Goal: Task Accomplishment & Management: Complete application form

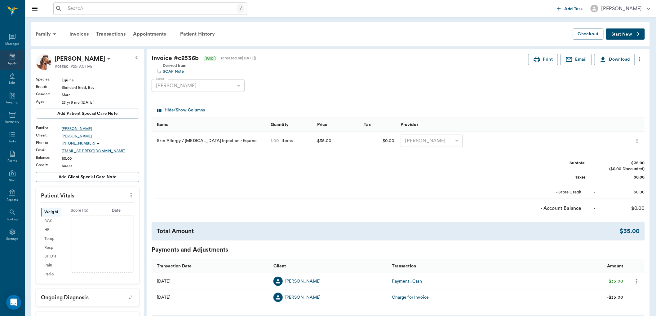
click at [17, 58] on div "Appts" at bounding box center [12, 60] width 24 height 20
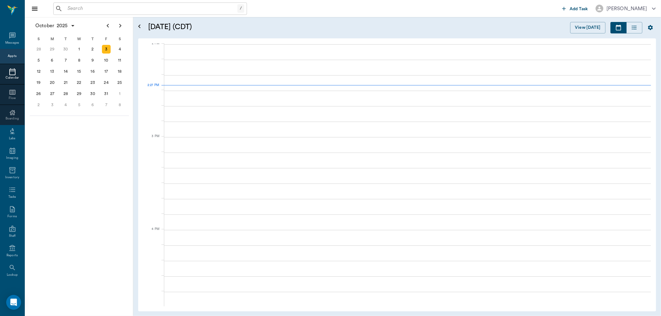
scroll to position [559, 0]
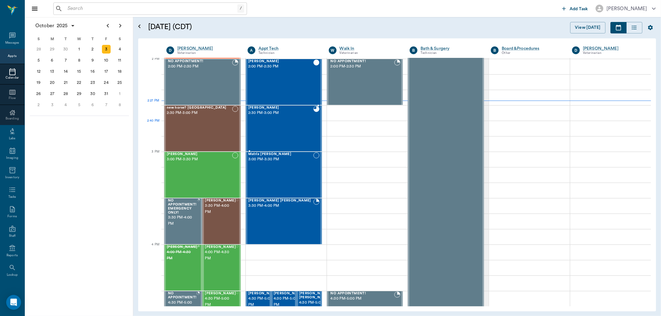
click at [281, 130] on div "Henry O' Byrne 2:30 PM - 3:00 PM" at bounding box center [280, 128] width 65 height 45
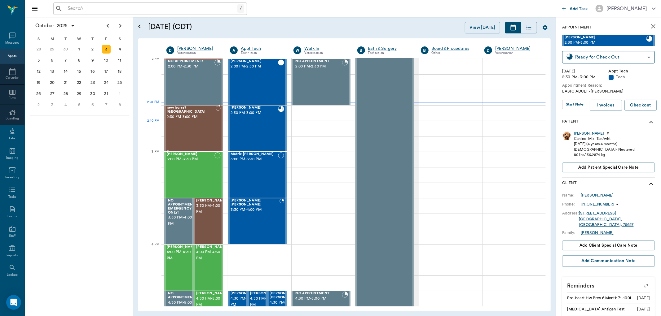
click at [208, 127] on div "new horse? Austin 2:30 PM - 3:00 PM" at bounding box center [191, 128] width 49 height 45
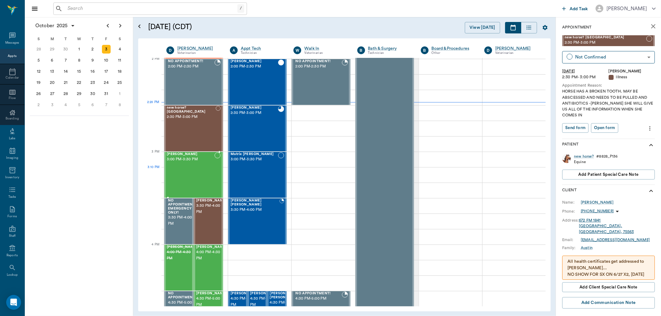
click at [182, 178] on div "Max Ferrell 3:00 PM - 3:30 PM" at bounding box center [191, 174] width 48 height 45
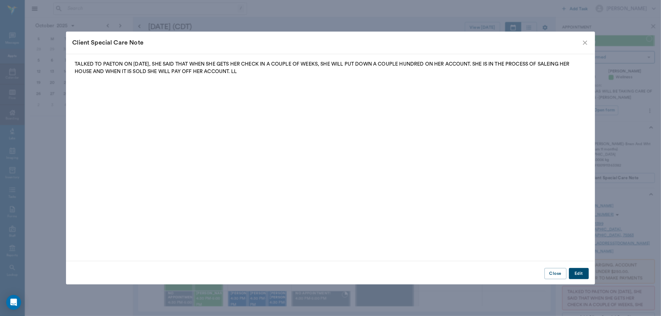
click at [587, 40] on icon "close" at bounding box center [584, 42] width 7 height 7
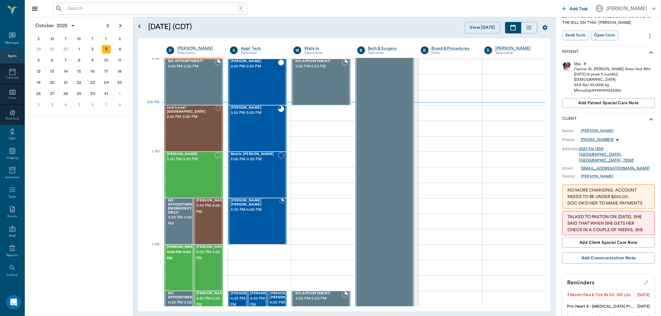
scroll to position [69, 0]
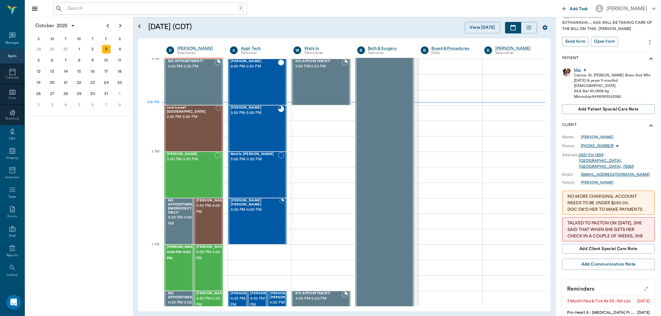
click at [575, 68] on div "Max" at bounding box center [577, 70] width 7 height 5
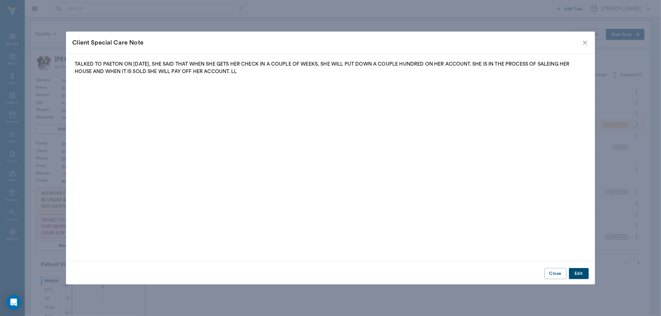
click at [586, 43] on icon "close" at bounding box center [584, 42] width 7 height 7
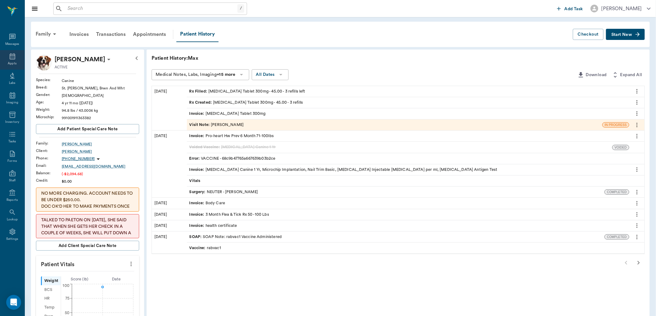
click at [9, 61] on div "Appts" at bounding box center [12, 63] width 9 height 5
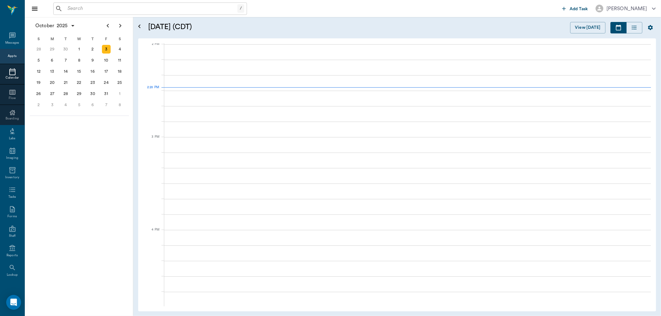
scroll to position [559, 0]
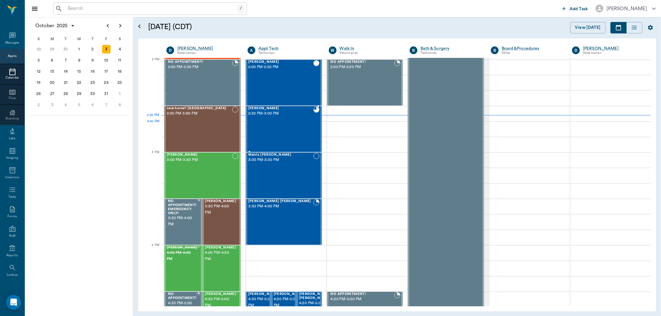
click at [284, 125] on div "Henry O' Byrne 2:30 PM - 3:00 PM" at bounding box center [280, 129] width 65 height 45
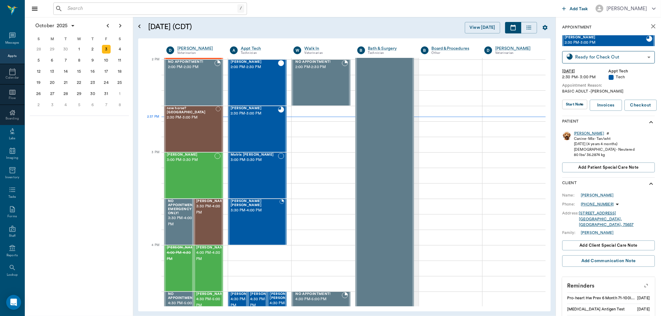
click at [580, 135] on div "Henry" at bounding box center [589, 133] width 30 height 5
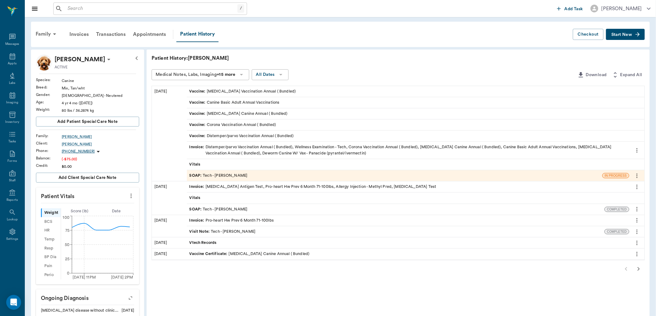
click at [624, 35] on span "Start New" at bounding box center [621, 35] width 21 height 0
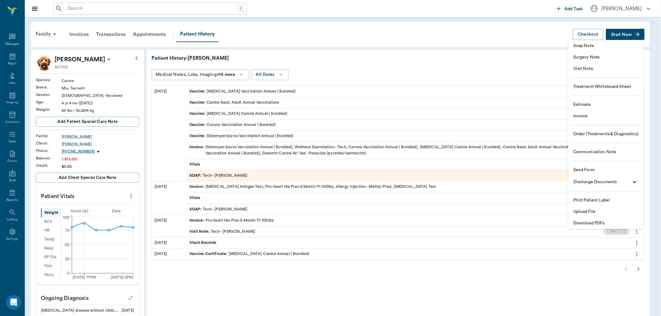
click at [591, 66] on span "Visit Note" at bounding box center [605, 69] width 65 height 7
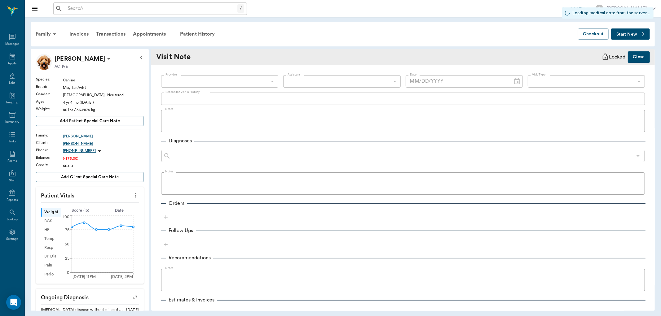
type input "63ec2f075fda476ae8351a4c"
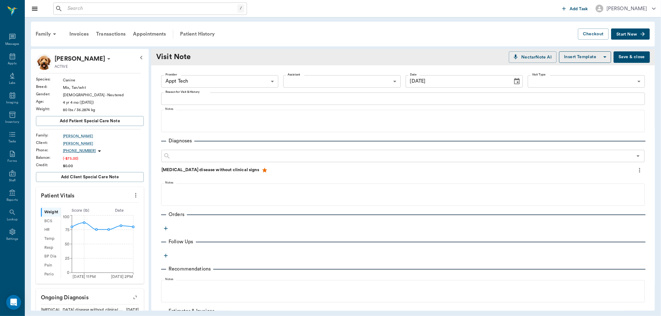
type input "[DATE]"
click at [163, 227] on icon "button" at bounding box center [166, 229] width 6 height 6
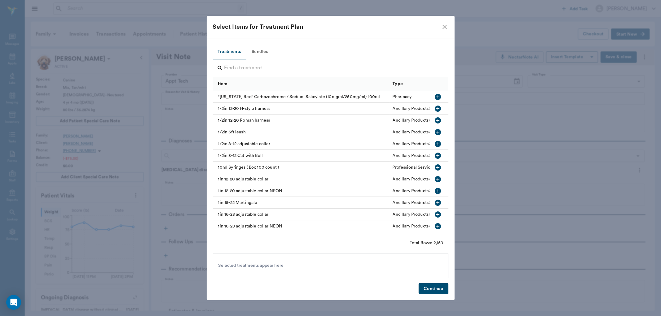
click at [233, 70] on input "Search" at bounding box center [330, 68] width 213 height 10
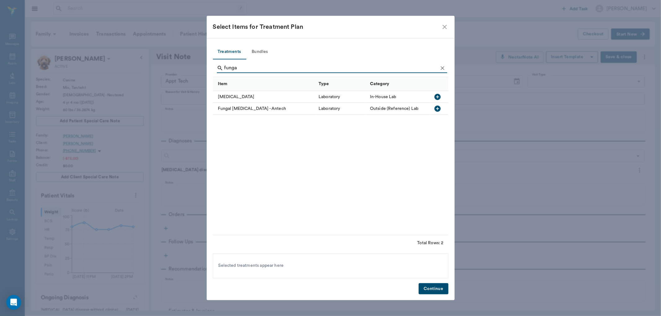
type input "funga"
drag, startPoint x: 439, startPoint y: 97, endPoint x: 440, endPoint y: 212, distance: 114.7
click at [438, 97] on icon "button" at bounding box center [437, 97] width 6 height 6
click at [426, 290] on button "Continue" at bounding box center [433, 289] width 29 height 11
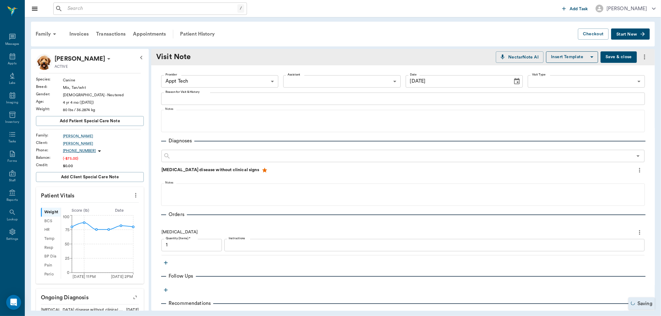
type input "1.00"
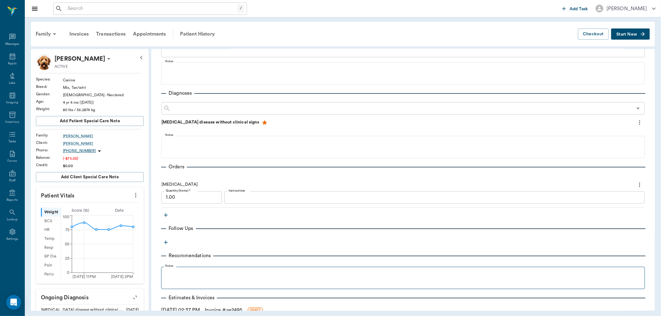
scroll to position [101, 0]
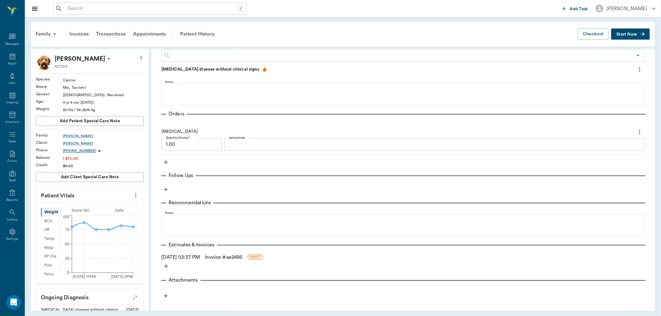
click at [240, 256] on link "Invoice # ae2495" at bounding box center [223, 257] width 37 height 7
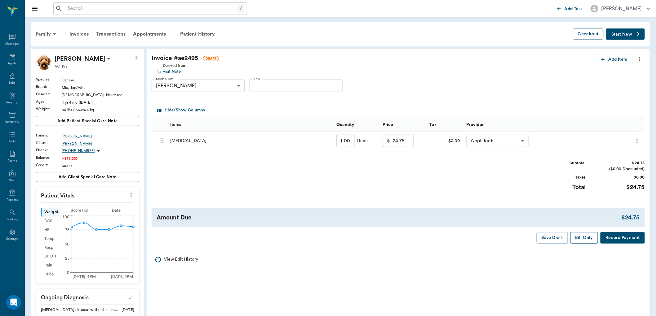
click at [587, 239] on button "Bill Only" at bounding box center [584, 237] width 28 height 11
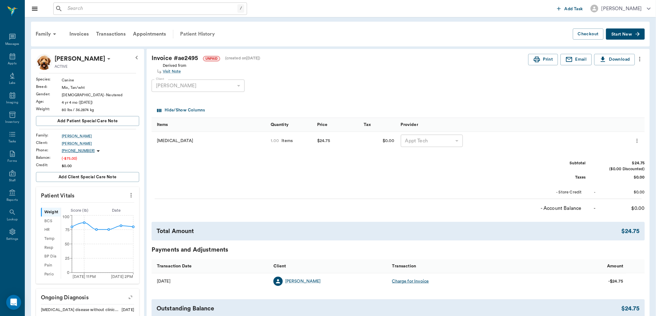
click at [202, 34] on div "Patient History" at bounding box center [197, 34] width 42 height 15
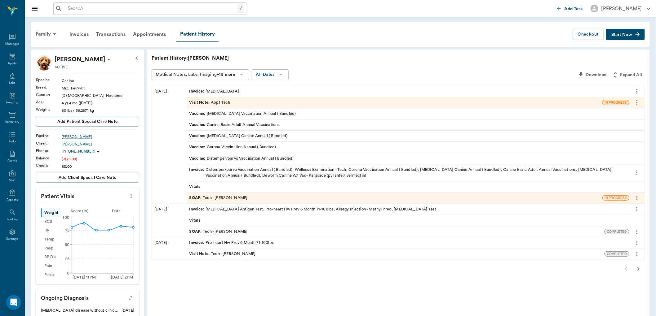
click at [196, 100] on span "Visit Note :" at bounding box center [200, 103] width 22 height 6
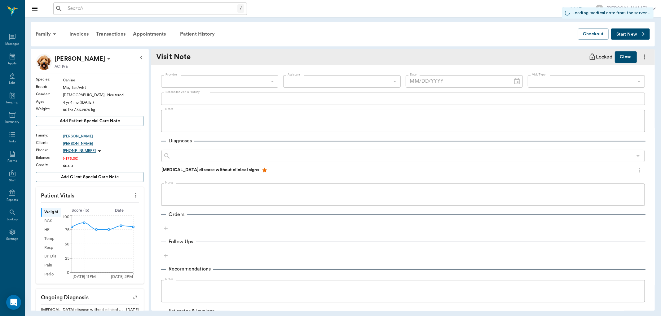
type input "63ec2f075fda476ae8351a4c"
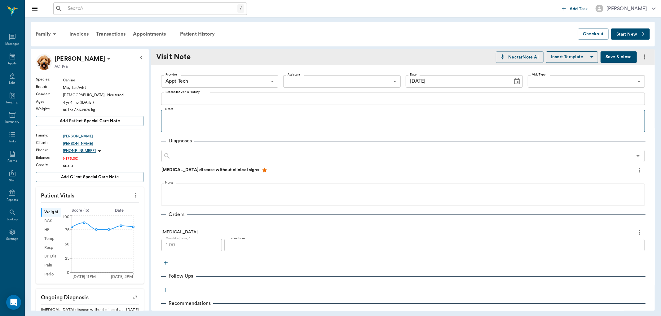
type input "[DATE]"
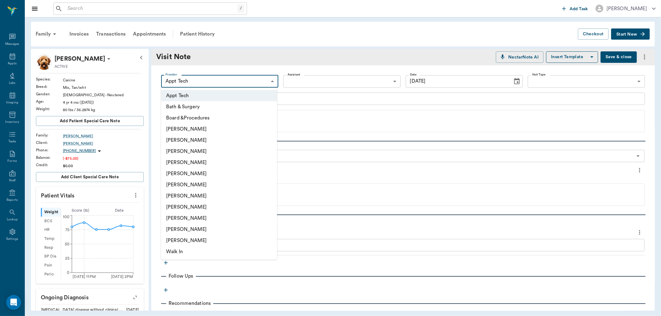
click at [228, 79] on body "/ ​ Add Task Dr. Bert Ellsworth Nectar Messages Appts Labs Imaging Inventory Ta…" at bounding box center [330, 158] width 661 height 316
click at [191, 157] on li "[PERSON_NAME]" at bounding box center [219, 162] width 116 height 11
type input "63ec2f075fda476ae8351a4d"
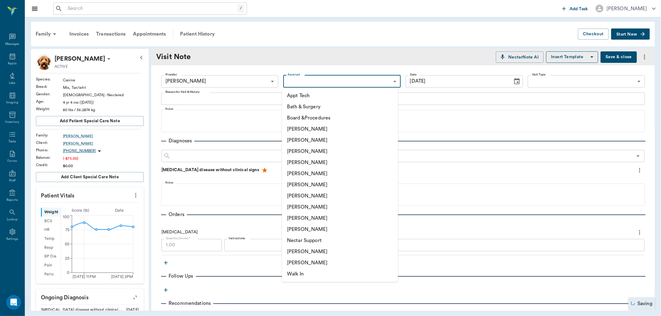
click at [301, 80] on body "/ ​ Add Task Dr. Bert Ellsworth Nectar Messages Appts Labs Imaging Inventory Ta…" at bounding box center [330, 158] width 661 height 316
click at [298, 204] on li "[PERSON_NAME]" at bounding box center [340, 207] width 116 height 11
type input "63ec2e7e52e12b0ba117b124"
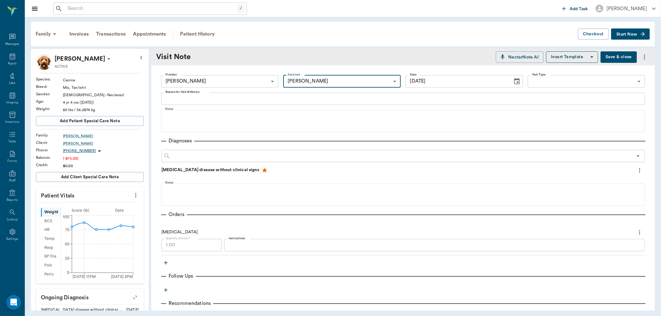
click at [171, 98] on textarea "Reason for Visit & History" at bounding box center [402, 98] width 475 height 7
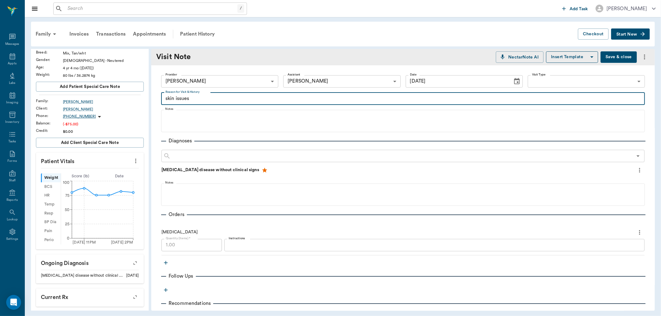
type textarea "skin issues"
click at [602, 54] on button "Save & close" at bounding box center [619, 56] width 36 height 11
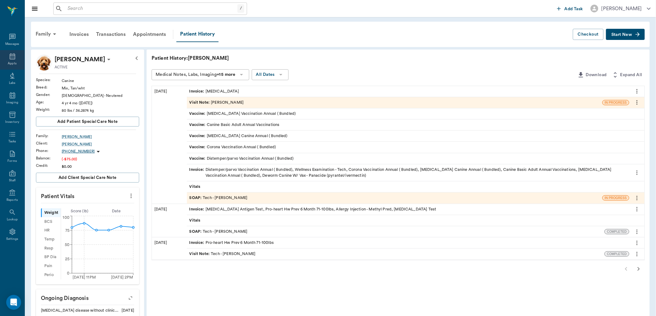
click at [16, 56] on icon at bounding box center [12, 56] width 7 height 7
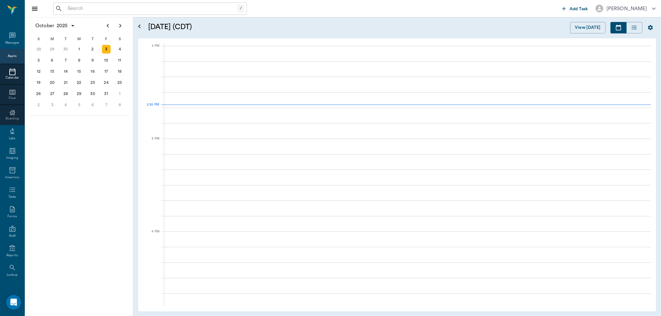
scroll to position [558, 0]
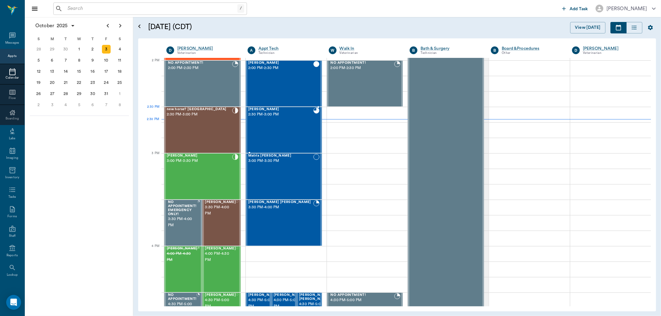
click at [268, 122] on div "Henry O' Byrne 2:30 PM - 3:00 PM" at bounding box center [280, 130] width 65 height 45
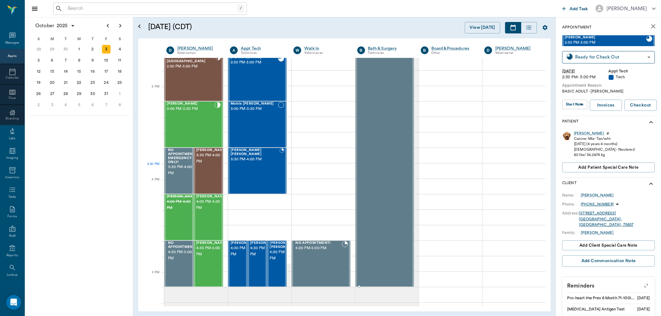
scroll to position [592, 0]
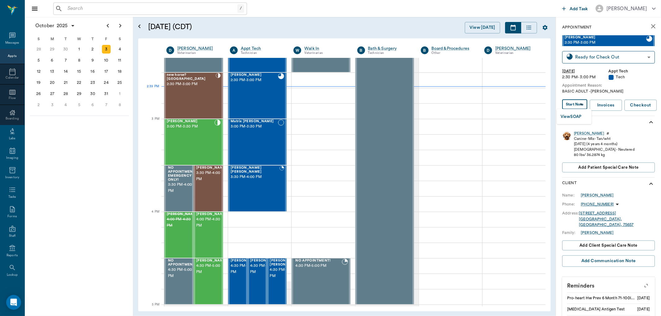
click at [578, 105] on body "/ ​ Add Task Dr. Bert Ellsworth Nectar Messages Appts Calendar Flow Boarding La…" at bounding box center [330, 158] width 661 height 316
click at [578, 117] on button "View SOAP" at bounding box center [571, 116] width 21 height 7
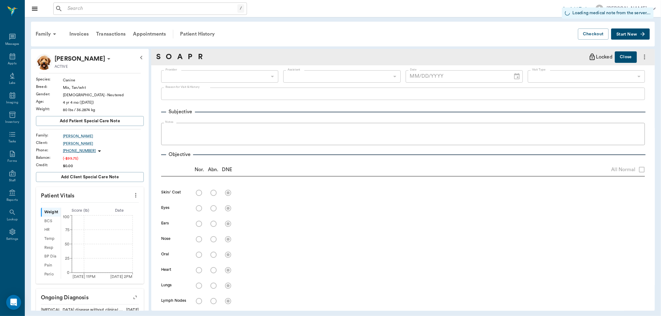
type input "63ec2e7e52e12b0ba117b124"
type input "65d2be4f46e3a538d89b8c1a"
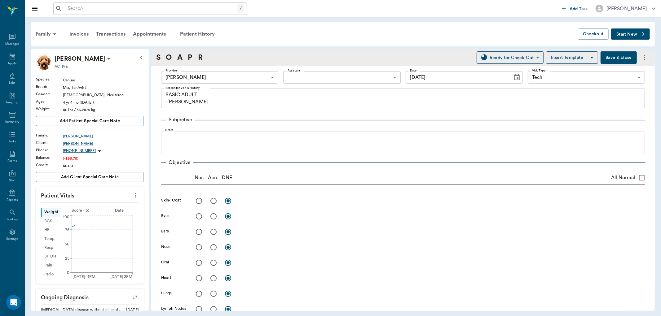
type input "[DATE]"
type textarea "BASIC ADULT -LORY"
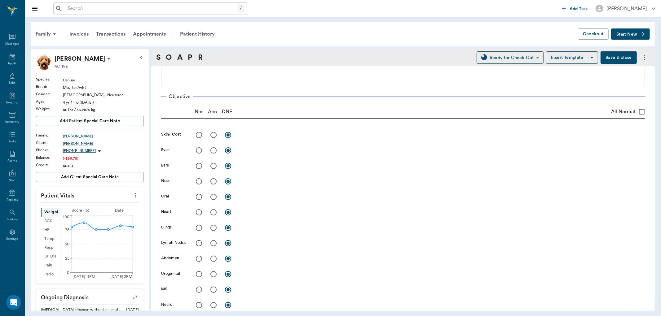
scroll to position [69, 0]
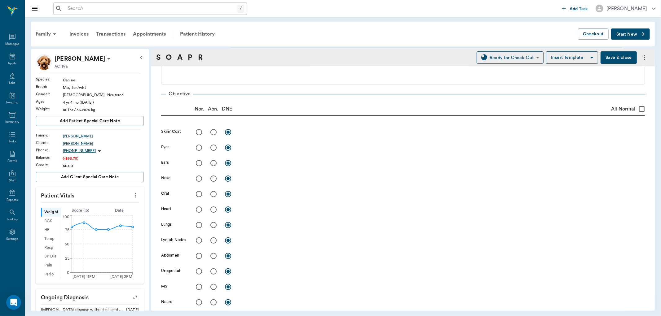
click at [211, 128] on input "radio" at bounding box center [213, 132] width 13 height 13
radio input "true"
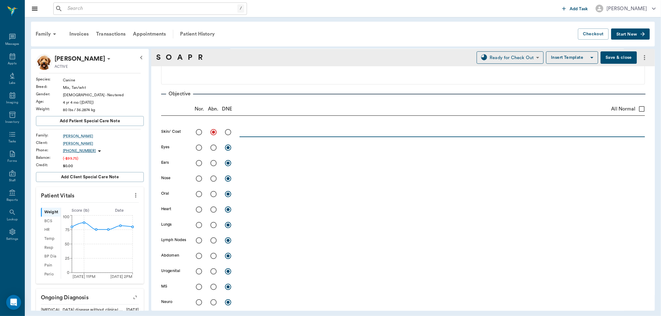
click at [259, 133] on textarea at bounding box center [442, 132] width 405 height 7
drag, startPoint x: 391, startPoint y: 129, endPoint x: 390, endPoint y: 112, distance: 17.1
click at [390, 112] on div "Nor. Abn. DNE All Normal" at bounding box center [403, 109] width 484 height 13
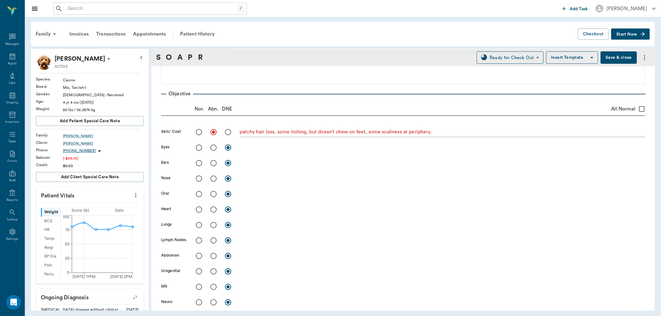
click at [449, 132] on textarea "patchy hair loss, some itching, but doesn't chew on feet, some scaliness at per…" at bounding box center [442, 132] width 405 height 7
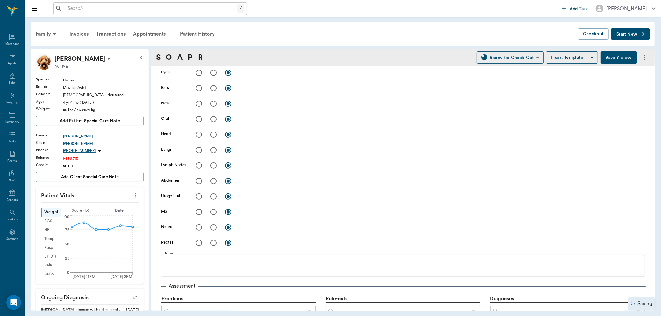
scroll to position [275, 0]
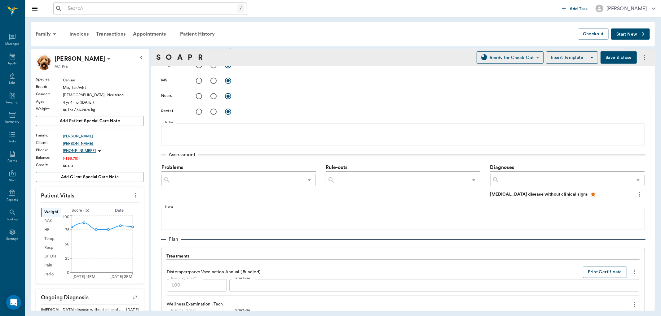
type textarea "patchy hair loss, some itching, but doesn't chew on feet, some scaliness at per…"
click at [358, 178] on input "text" at bounding box center [401, 180] width 133 height 9
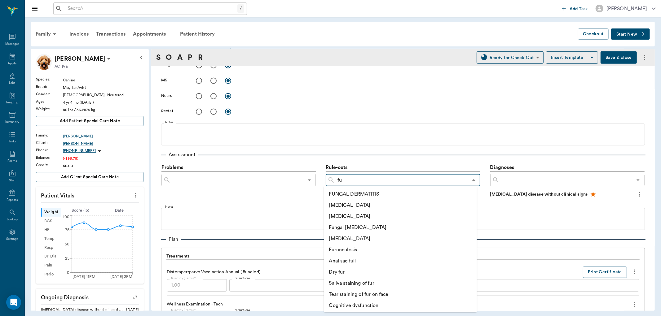
type input "fun"
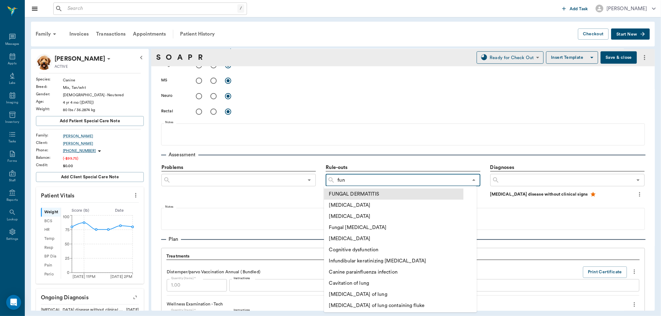
click at [350, 196] on li "FUNGAL DERMATITIS" at bounding box center [393, 194] width 139 height 11
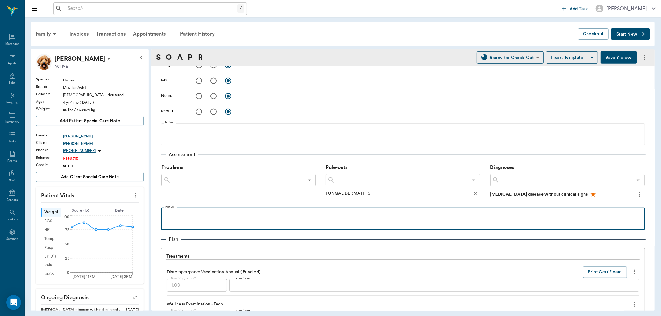
click at [214, 215] on p at bounding box center [402, 214] width 477 height 7
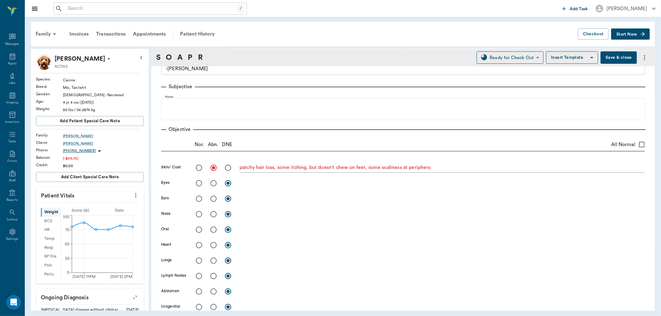
scroll to position [0, 0]
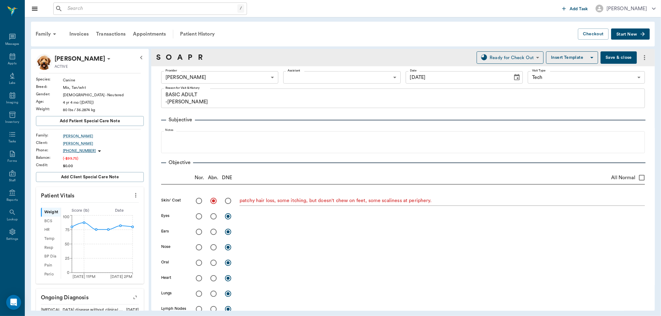
click at [460, 206] on div "patchy hair loss, some itching, but doesn't chew on feet, some scaliness at per…" at bounding box center [442, 201] width 405 height 9
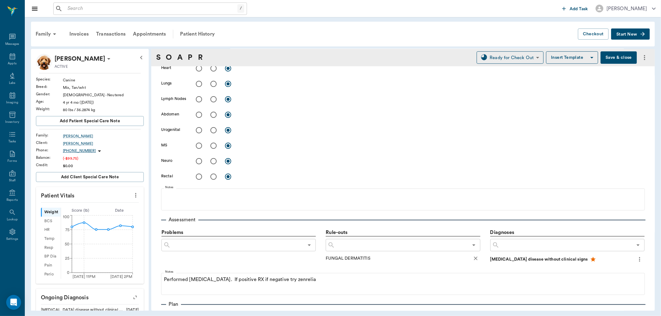
scroll to position [103, 0]
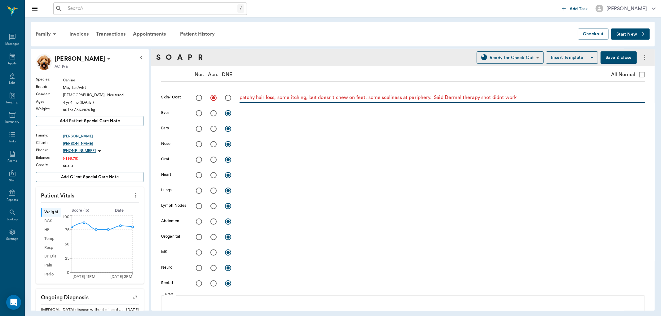
type textarea "patchy hair loss, some itching, but doesn't chew on feet, some scaliness at per…"
click at [603, 57] on button "Save & close" at bounding box center [619, 57] width 36 height 12
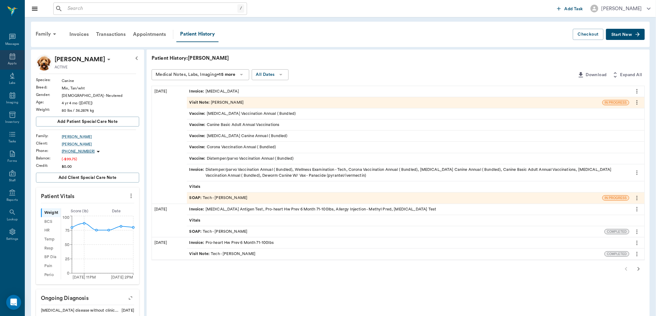
click at [11, 57] on icon at bounding box center [12, 56] width 7 height 7
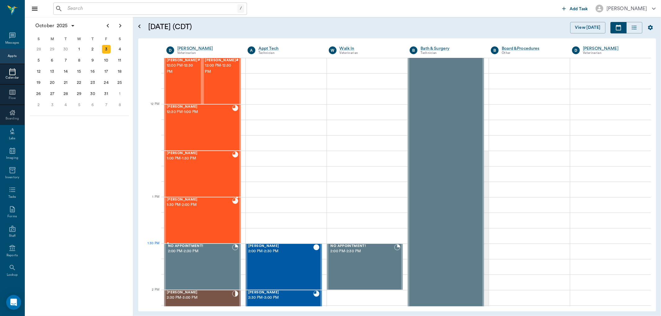
scroll to position [284, 0]
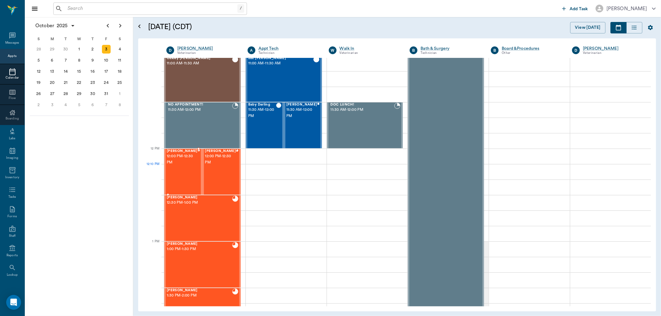
click at [188, 169] on div "Zeke HARRISON 12:00 PM - 12:30 PM" at bounding box center [182, 171] width 31 height 45
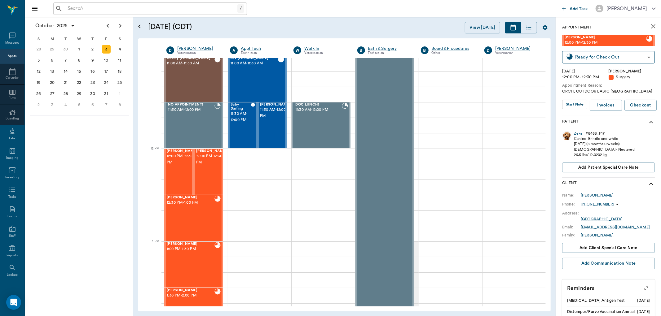
click at [644, 78] on div "Surgery" at bounding box center [632, 77] width 46 height 6
click at [649, 119] on icon "show more" at bounding box center [650, 122] width 7 height 7
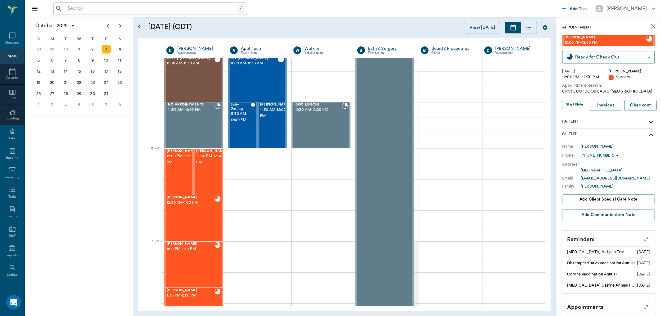
click at [649, 119] on icon "show more" at bounding box center [650, 122] width 7 height 7
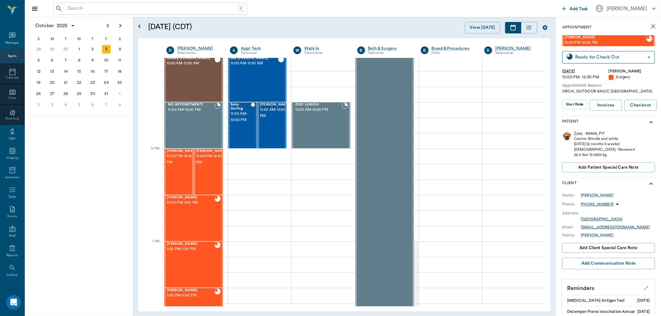
click at [649, 119] on icon "show more" at bounding box center [650, 122] width 7 height 7
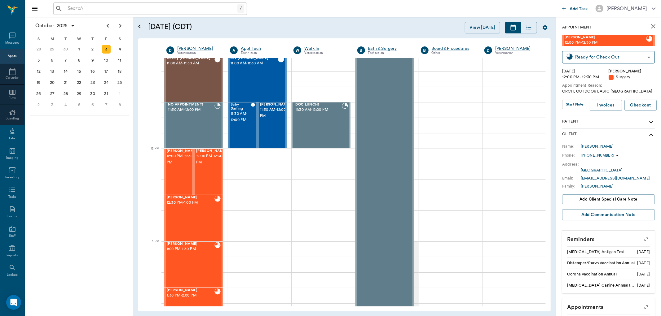
click at [649, 119] on icon "show more" at bounding box center [650, 122] width 7 height 7
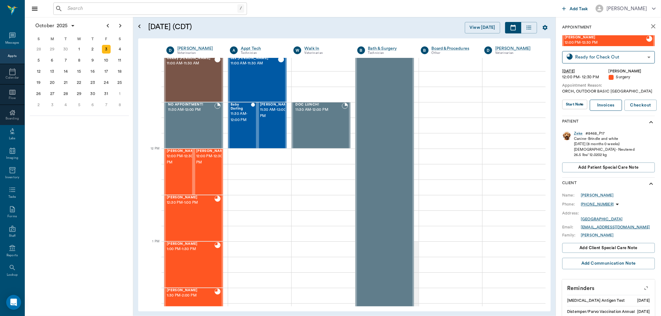
click at [604, 106] on link "Invoices" at bounding box center [606, 105] width 32 height 11
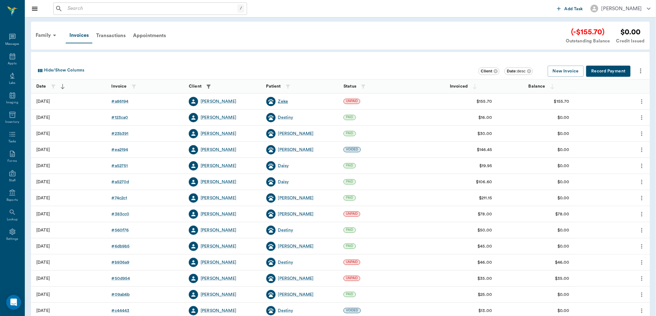
click at [286, 103] on div "Zeke" at bounding box center [283, 102] width 10 height 6
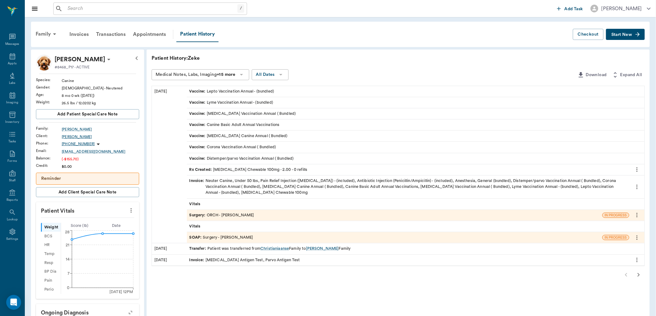
click at [72, 135] on div "[PERSON_NAME]" at bounding box center [100, 137] width 77 height 6
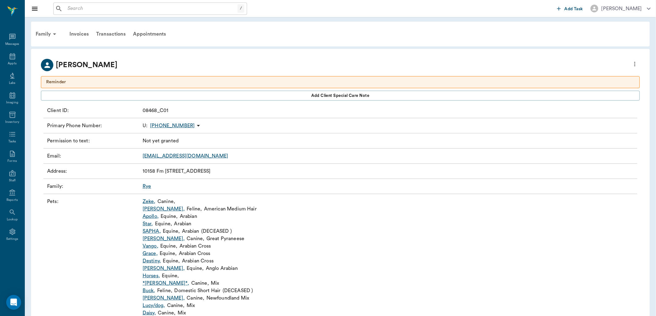
click at [148, 200] on link "Zeke ," at bounding box center [149, 201] width 13 height 7
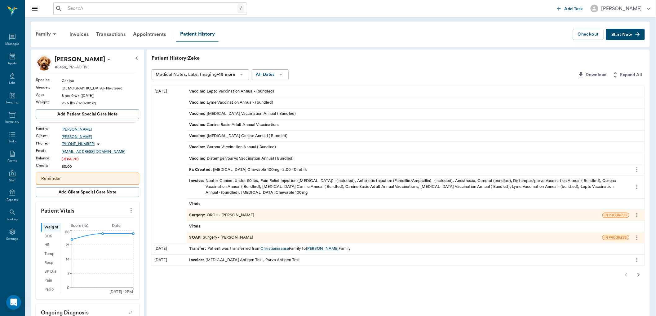
click at [216, 236] on div "SOAP : Surgery - [PERSON_NAME]" at bounding box center [221, 238] width 64 height 6
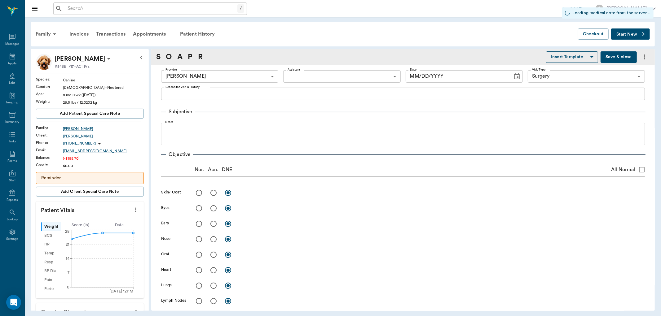
type input "63ec2f075fda476ae8351a4d"
type input "65d2be4f46e3a538d89b8c18"
type input "[DATE]"
type textarea "ORCH, OUTDOOR BASIC [GEOGRAPHIC_DATA]"
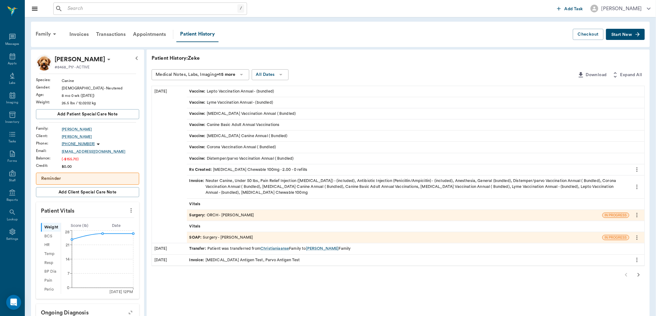
click at [230, 213] on div "Surgery : ORCH - [PERSON_NAME]" at bounding box center [221, 216] width 65 height 6
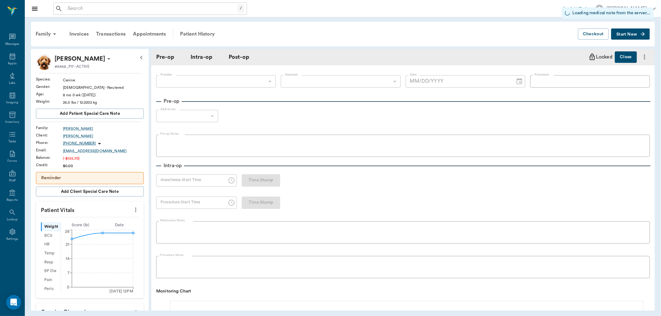
type input "63ec2f075fda476ae8351a4d"
type input "63ec2e7e52e12b0ba117b124"
type input "ORCH"
type input "1"
radio input "true"
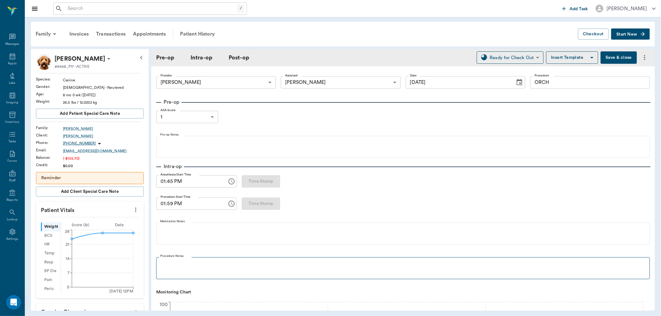
type input "[DATE]"
type input "01:45 PM"
type input "01:59 PM"
type input "95"
type input "125"
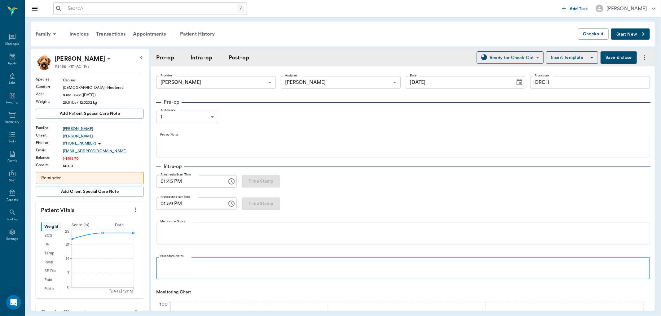
type input "10"
type input "90"
type input "128"
type input "10"
type input "99"
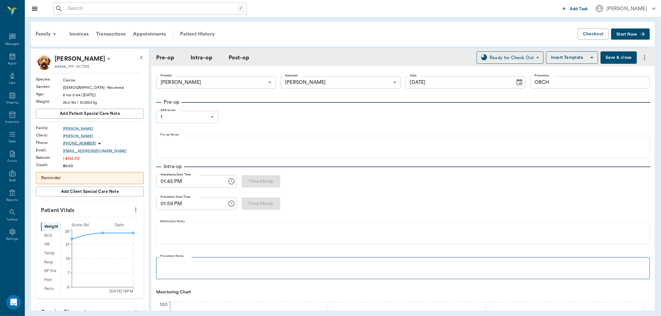
type input "122"
type input "10"
type input "100"
type input "117"
type input "10"
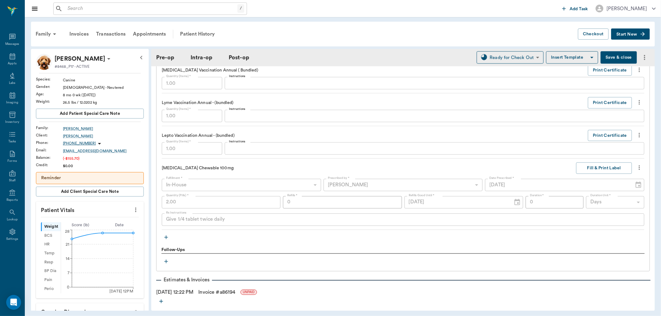
scroll to position [882, 0]
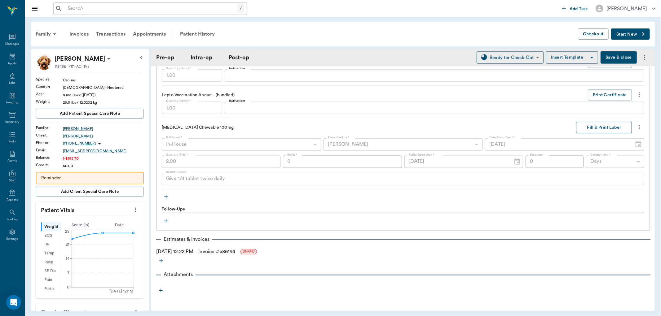
click at [588, 128] on button "Fill & Print Label" at bounding box center [604, 127] width 56 height 11
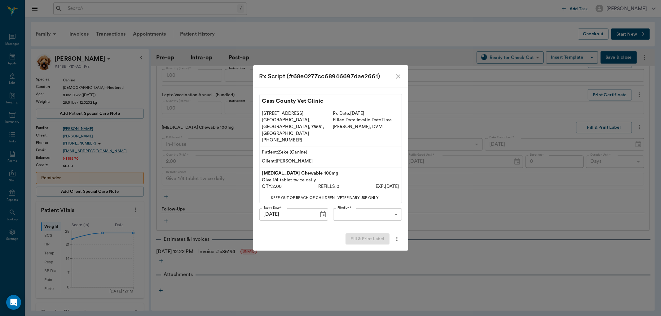
click at [359, 209] on body "/ ​ Add Task [PERSON_NAME] Nectar Messages Appts Labs Imaging Inventory Tasks F…" at bounding box center [330, 158] width 661 height 316
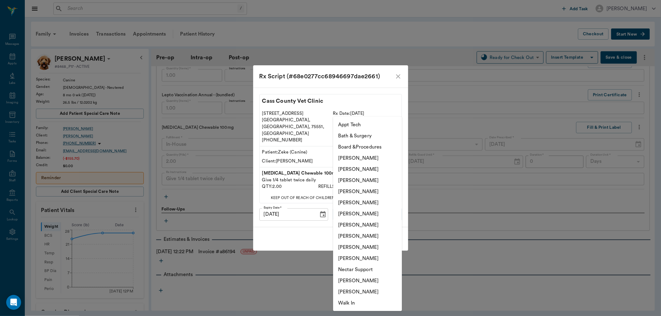
click at [357, 278] on li "[PERSON_NAME]" at bounding box center [367, 280] width 69 height 11
type input "6740bf97de10e07744acf1eb"
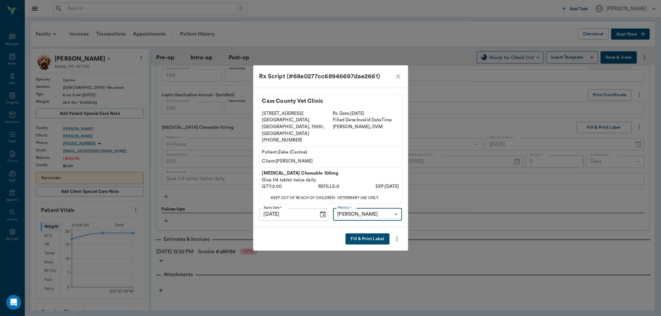
click at [399, 80] on icon "close" at bounding box center [397, 76] width 7 height 7
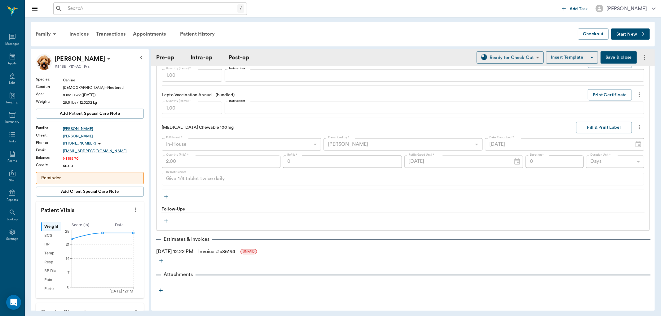
click at [107, 59] on icon at bounding box center [108, 59] width 3 height 2
click at [66, 70] on span "Edit profile" at bounding box center [80, 70] width 52 height 7
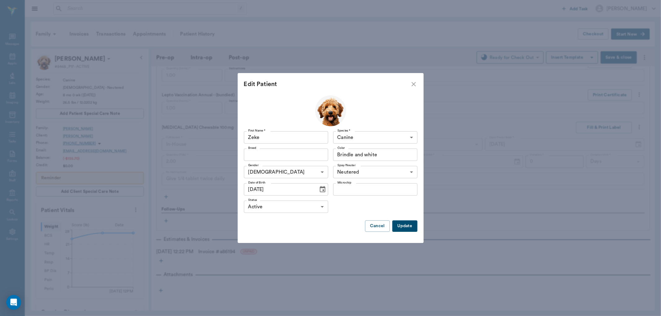
click at [325, 191] on button "Choose date, selected date is Feb 3, 2025" at bounding box center [322, 189] width 12 height 12
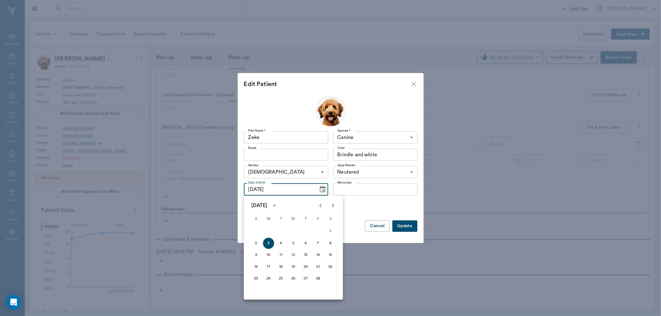
click at [319, 205] on icon "Previous month" at bounding box center [320, 205] width 7 height 7
click at [256, 278] on button "26" at bounding box center [256, 278] width 11 height 11
type input "[DATE]"
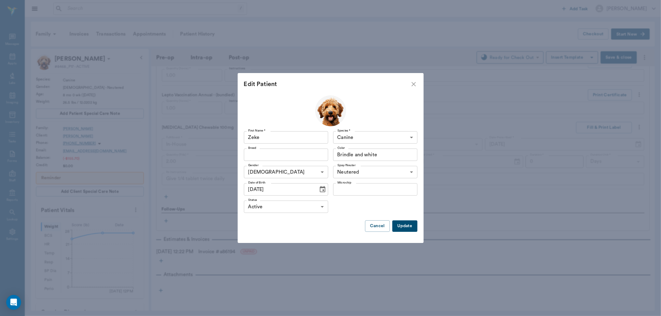
click at [324, 188] on icon "Choose date, selected date is Jan 26, 2025" at bounding box center [323, 189] width 6 height 6
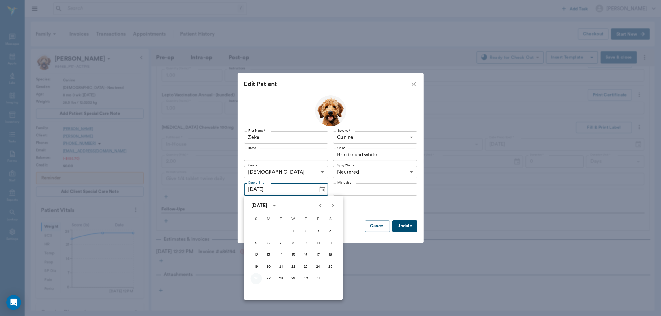
click at [255, 278] on button "26" at bounding box center [256, 278] width 11 height 11
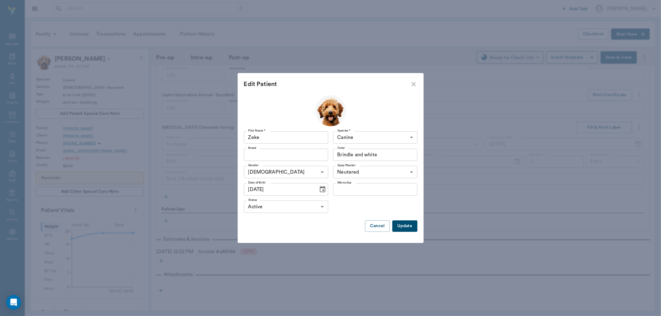
click at [403, 226] on button "Update" at bounding box center [404, 226] width 25 height 11
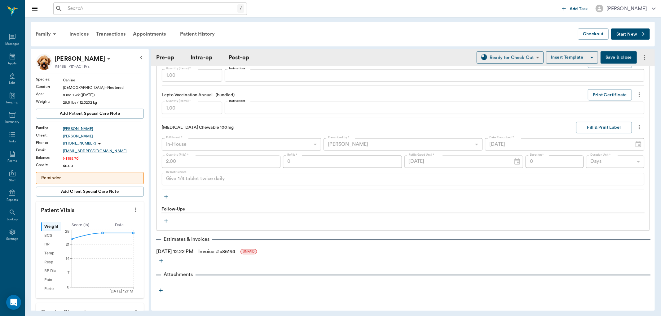
click at [114, 168] on div "$0.00" at bounding box center [103, 166] width 81 height 6
click at [107, 58] on icon at bounding box center [108, 59] width 3 height 2
click at [79, 81] on span "Merge patient" at bounding box center [80, 81] width 52 height 7
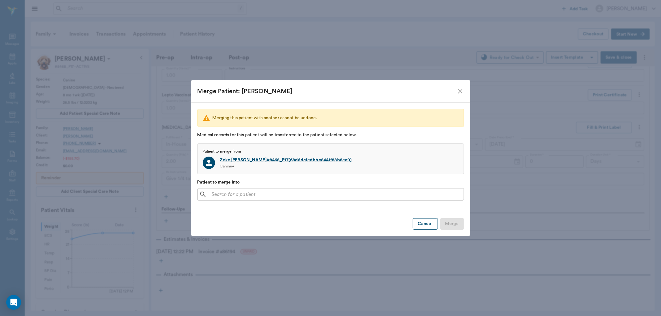
click at [425, 222] on button "Cancel" at bounding box center [425, 223] width 25 height 11
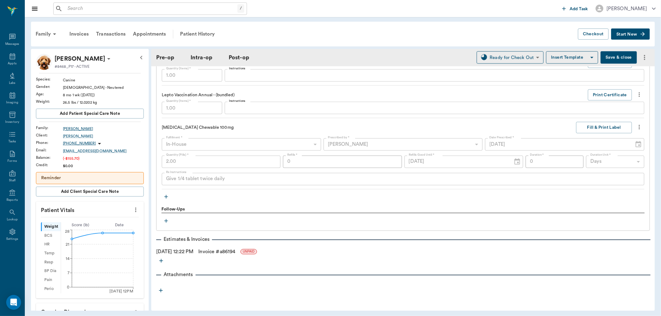
click at [78, 128] on div "[PERSON_NAME]" at bounding box center [103, 129] width 81 height 6
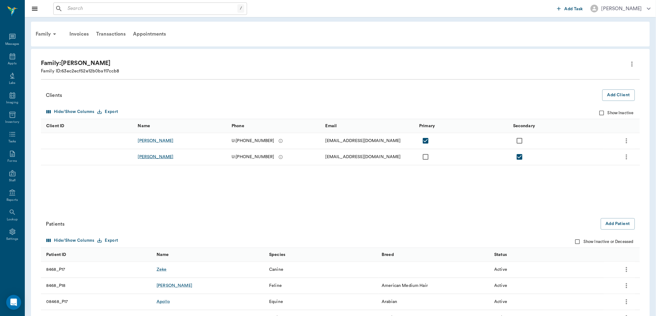
click at [156, 156] on div "[PERSON_NAME]" at bounding box center [156, 157] width 36 height 6
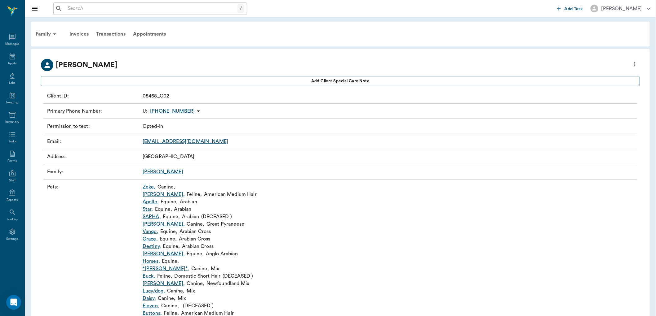
click at [147, 187] on link "Zeke ," at bounding box center [149, 186] width 13 height 7
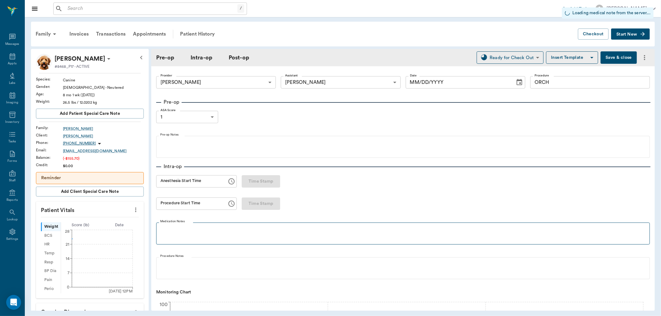
type input "63ec2f075fda476ae8351a4d"
type input "63ec2e7e52e12b0ba117b124"
type input "ORCH"
type input "1"
radio input "true"
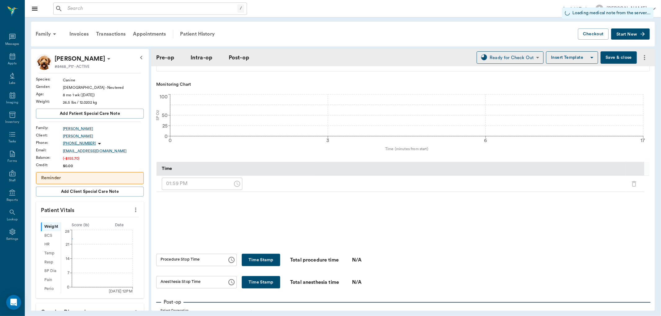
type input "[DATE]"
type input "01:45 PM"
type input "01:59 PM"
type input "1.00"
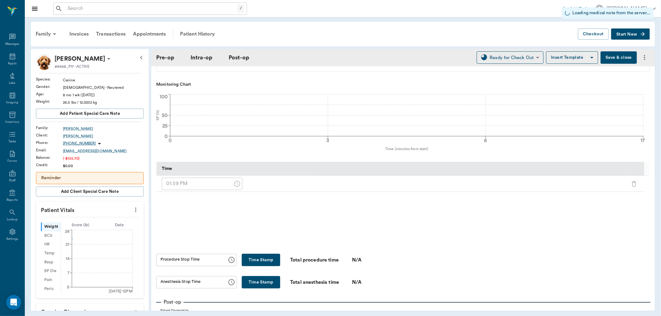
type input "1.00"
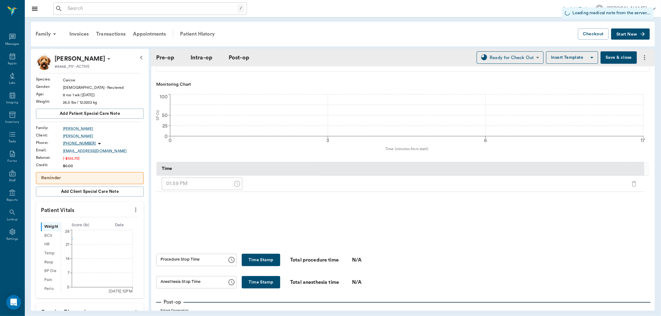
type input "1.00"
type input "2.00"
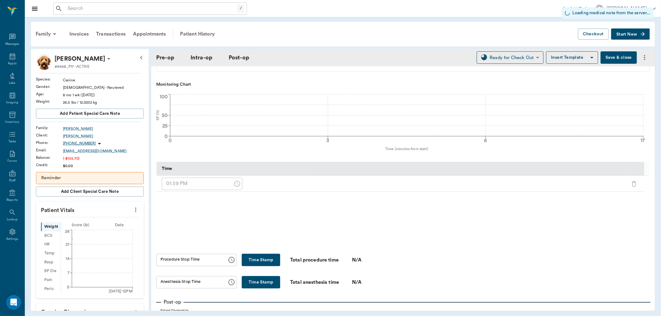
type input "0"
type textarea "Give 1/4 tablet twice daily"
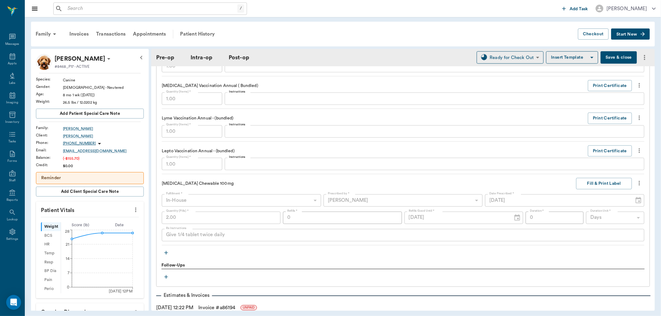
scroll to position [813, 0]
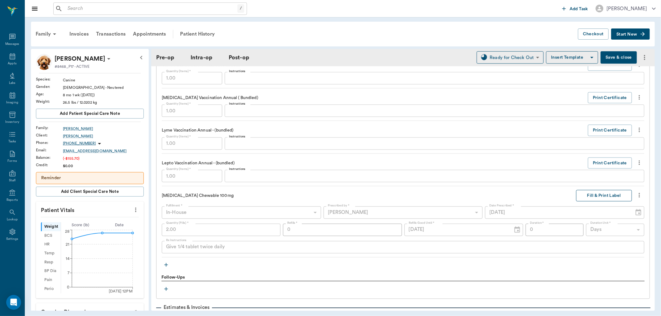
click at [598, 195] on button "Fill & Print Label" at bounding box center [604, 195] width 56 height 11
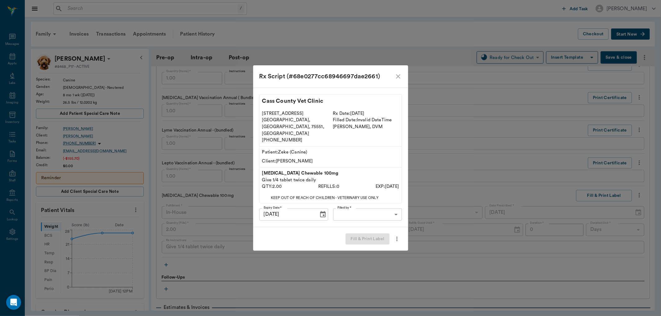
click at [357, 205] on body "/ ​ Add Task [PERSON_NAME] Nectar Messages Appts Labs Imaging Inventory Tasks F…" at bounding box center [330, 158] width 661 height 316
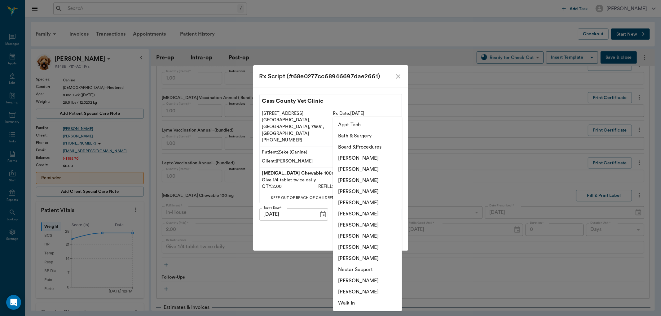
click at [354, 280] on li "[PERSON_NAME]" at bounding box center [367, 280] width 69 height 11
type input "6740bf97de10e07744acf1eb"
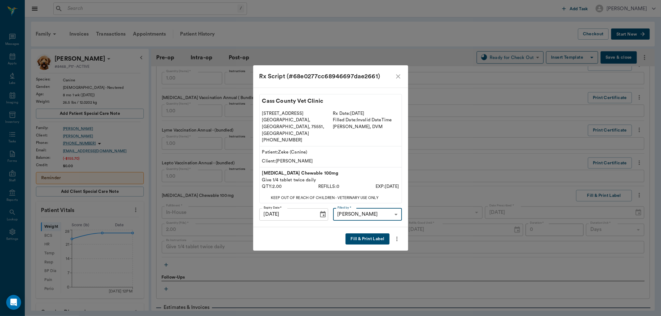
click at [376, 234] on button "Fill & Print Label" at bounding box center [367, 239] width 44 height 11
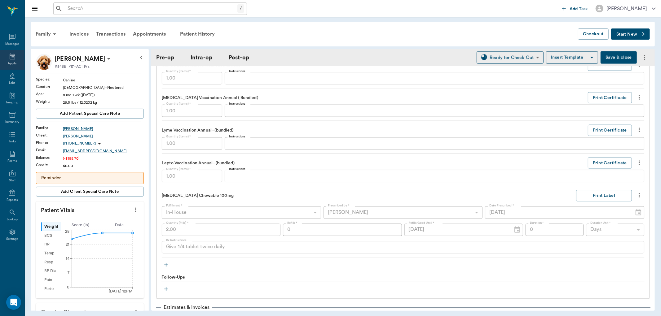
click at [16, 60] on div "Appts" at bounding box center [12, 60] width 24 height 20
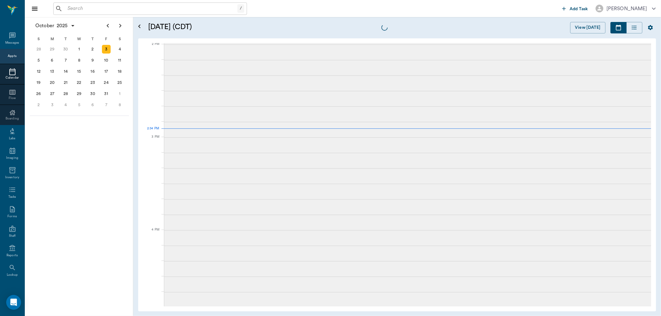
scroll to position [558, 0]
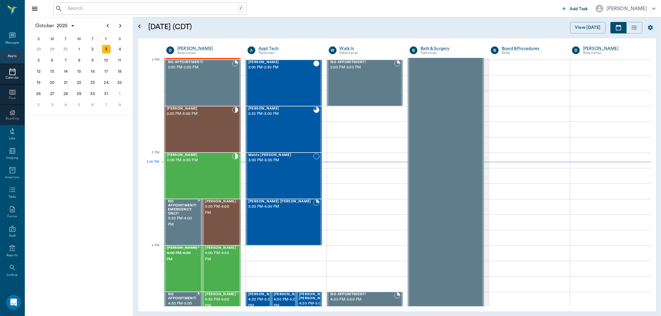
click at [158, 13] on div "/ ​" at bounding box center [150, 8] width 194 height 12
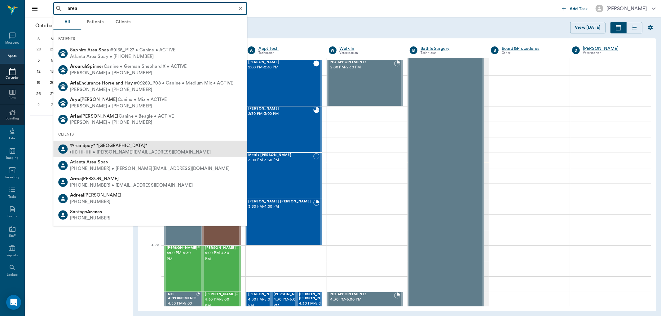
click at [143, 147] on div "*Area Spay* *[GEOGRAPHIC_DATA]*" at bounding box center [140, 146] width 141 height 7
type input "area"
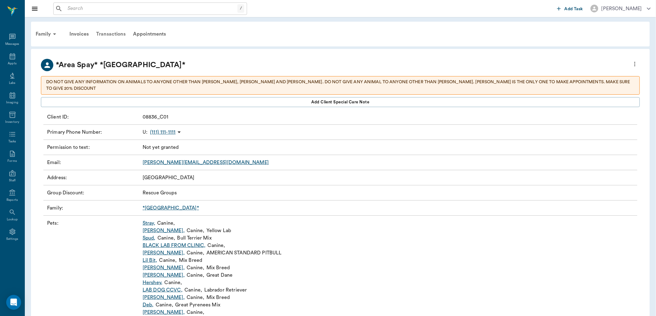
click at [118, 32] on div "Transactions" at bounding box center [110, 34] width 37 height 15
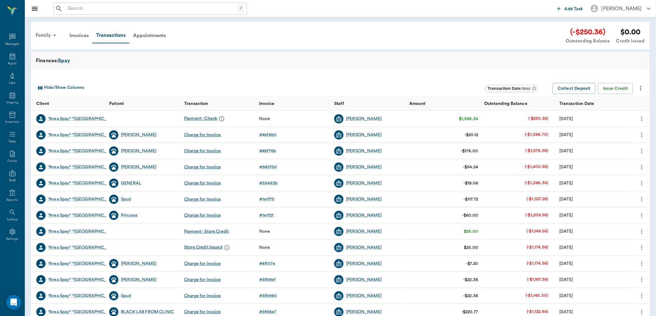
click at [47, 36] on div "Family" at bounding box center [47, 35] width 30 height 15
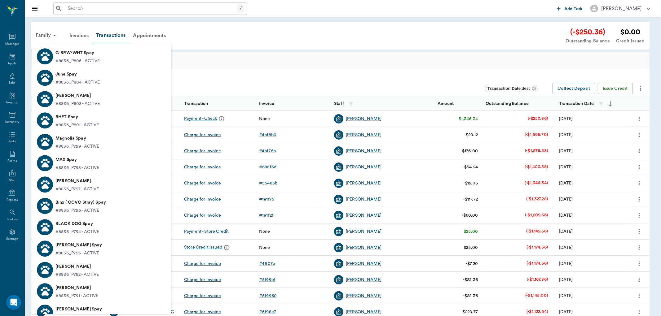
scroll to position [1480, 0]
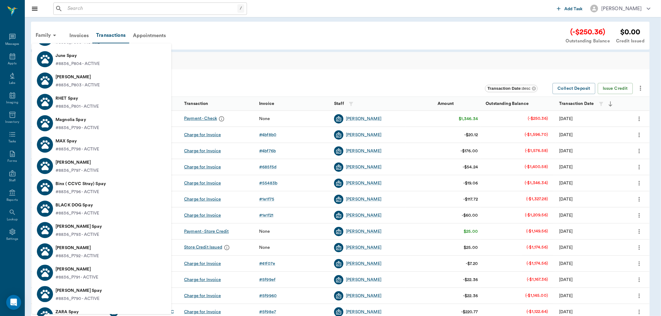
click at [107, 143] on li "MAX Spay #8836_P798 - ACTIVE" at bounding box center [101, 144] width 139 height 21
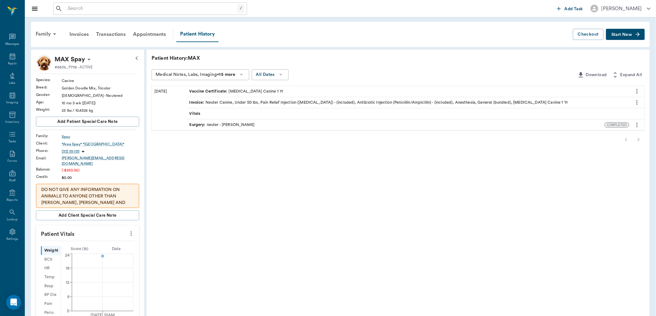
click at [130, 8] on input "text" at bounding box center [151, 8] width 172 height 9
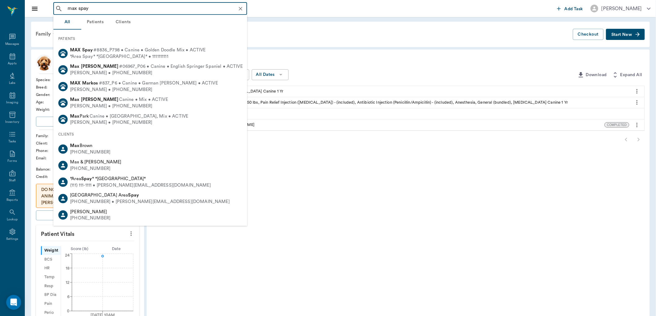
click at [165, 7] on input "max spay" at bounding box center [155, 8] width 180 height 9
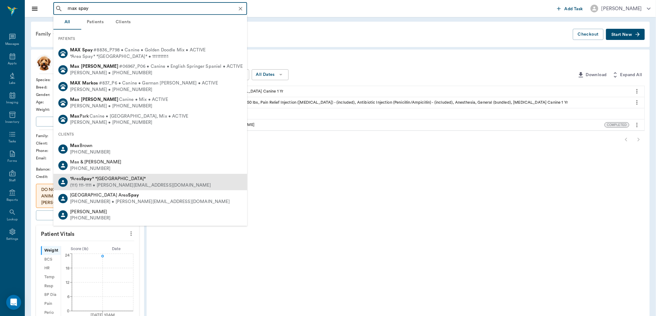
click at [130, 186] on div "(111) 111-1111 • [PERSON_NAME][EMAIL_ADDRESS][DOMAIN_NAME]" at bounding box center [140, 185] width 141 height 7
type input "max spay"
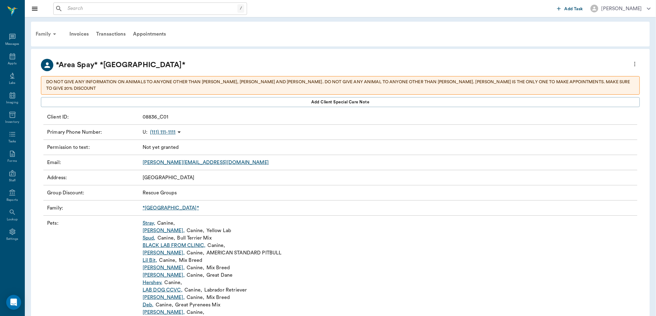
click at [44, 33] on div "Family" at bounding box center [47, 34] width 30 height 15
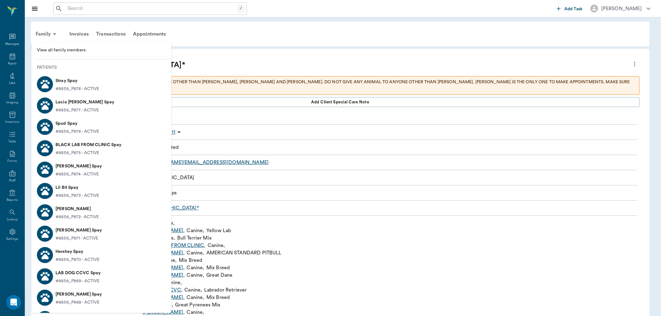
click at [98, 46] on li "View all family members" at bounding box center [101, 50] width 139 height 11
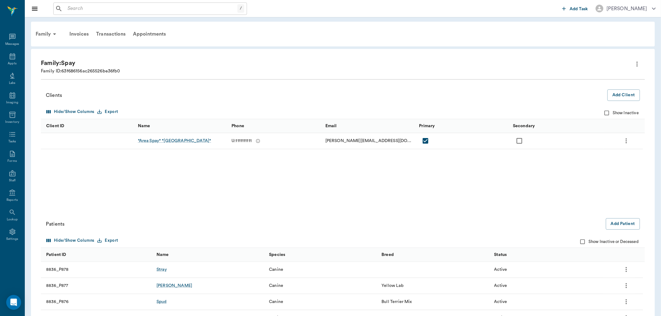
click at [617, 156] on div "Clients Add Client Hide/Show Columns Export Show Inactive Client ID Name Phone …" at bounding box center [343, 147] width 604 height 124
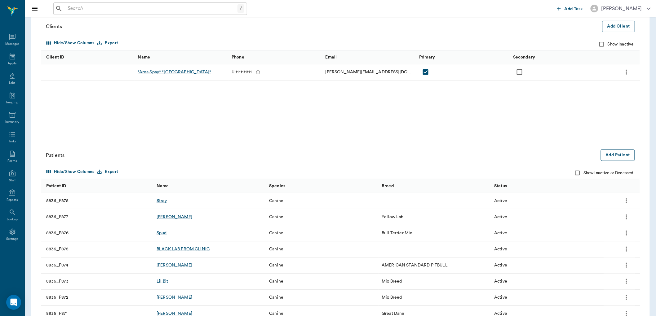
click at [620, 154] on button "Add Patient" at bounding box center [618, 155] width 34 height 11
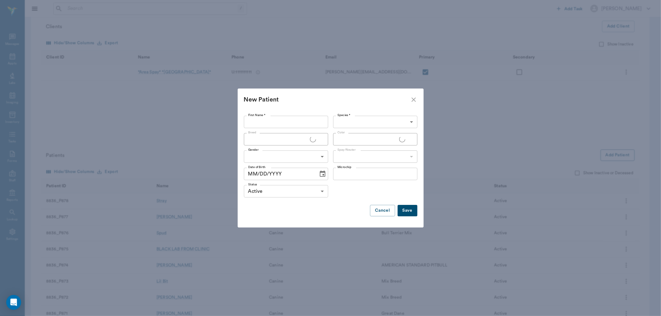
click at [274, 123] on input "First Name *" at bounding box center [286, 122] width 84 height 12
type input "[PERSON_NAME]"
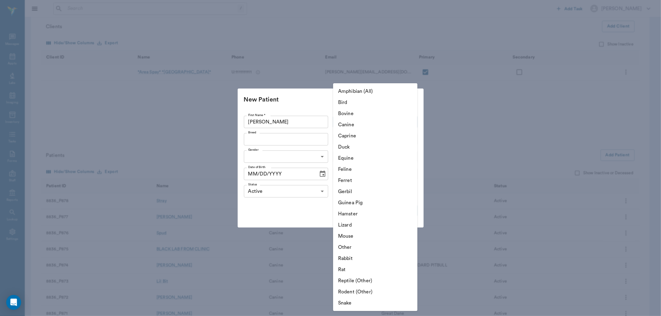
click at [371, 120] on li "Canine" at bounding box center [375, 124] width 84 height 11
type input "Canine"
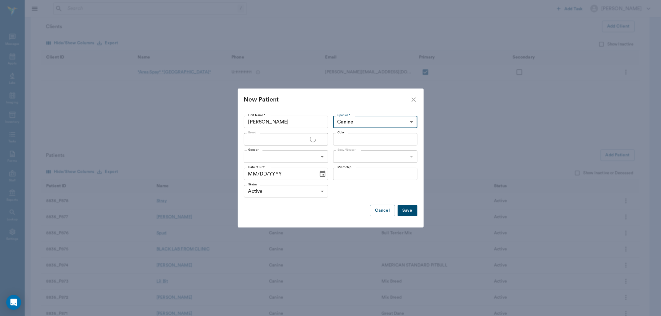
click at [283, 140] on input "Breed" at bounding box center [278, 139] width 64 height 9
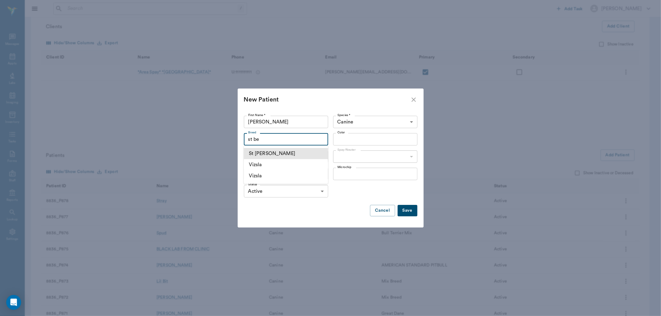
click at [282, 153] on li "St [PERSON_NAME]" at bounding box center [286, 153] width 84 height 11
type input "St [PERSON_NAME]"
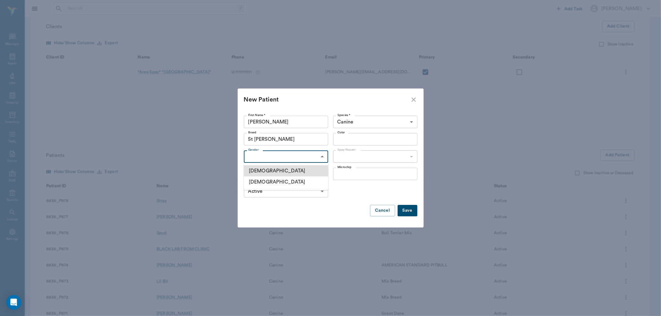
click at [300, 171] on li "[DEMOGRAPHIC_DATA]" at bounding box center [286, 170] width 84 height 11
type input "[DEMOGRAPHIC_DATA]"
click at [409, 212] on button "Save" at bounding box center [408, 210] width 20 height 11
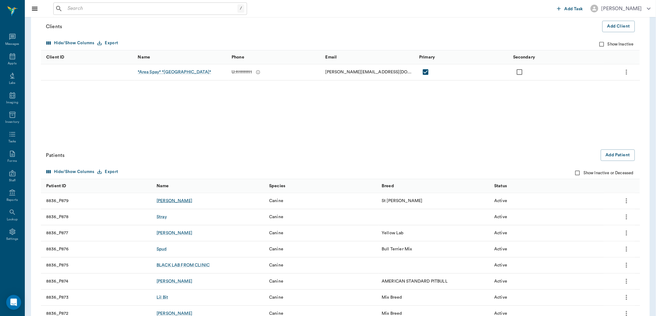
click at [171, 198] on div "[PERSON_NAME]" at bounding box center [174, 201] width 36 height 6
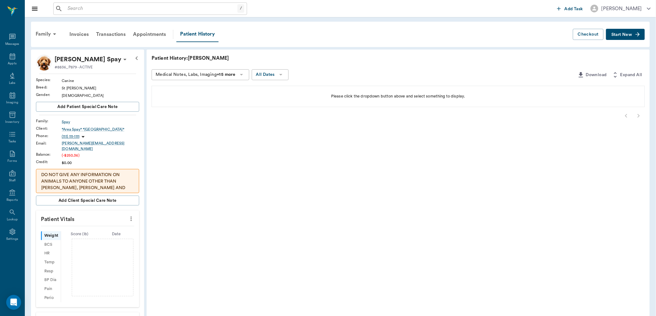
click at [634, 41] on div "Family Invoices Transactions Appointments Patient History Checkout Start New" at bounding box center [340, 34] width 618 height 25
click at [634, 37] on button "Start New" at bounding box center [625, 34] width 39 height 11
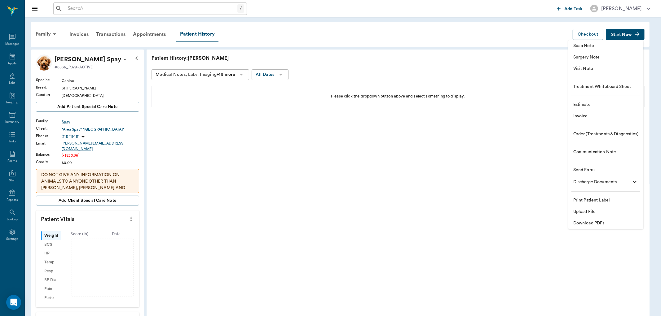
click at [602, 50] on li "Soap Note" at bounding box center [605, 45] width 75 height 11
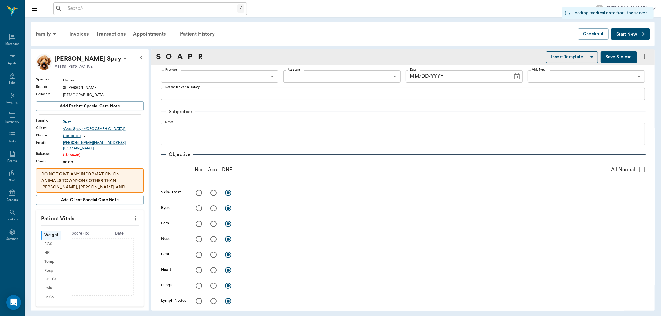
type input "[DATE]"
click at [257, 74] on body "/ ​ Add Task [PERSON_NAME] Nectar Messages Appts Labs Imaging Inventory Tasks F…" at bounding box center [330, 158] width 661 height 316
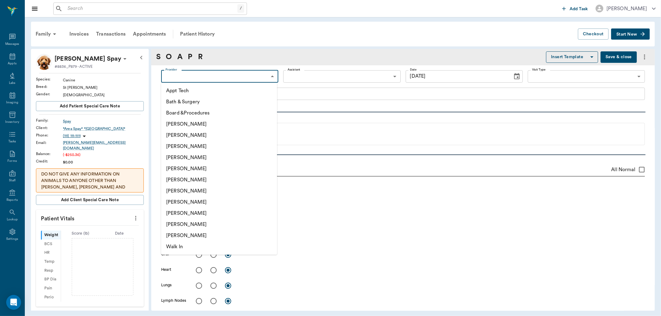
click at [207, 157] on li "[PERSON_NAME]" at bounding box center [219, 157] width 116 height 11
type input "63ec2f075fda476ae8351a4d"
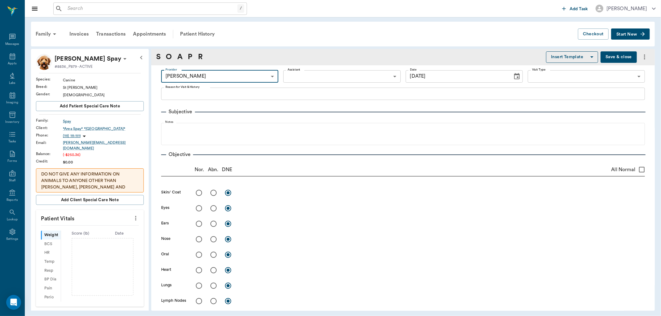
click at [375, 76] on body "/ ​ Add Task [PERSON_NAME] Nectar Messages Appts Labs Imaging Inventory Tasks F…" at bounding box center [330, 158] width 661 height 316
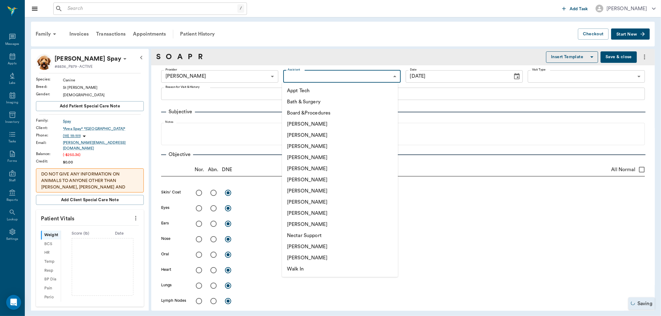
click at [337, 146] on li "[PERSON_NAME]" at bounding box center [340, 146] width 116 height 11
type input "642ef10e332a41444de2bad1"
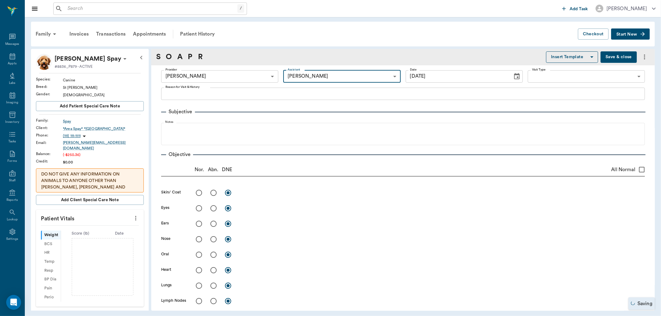
click at [275, 92] on textarea "Reason for Visit & History" at bounding box center [402, 93] width 475 height 7
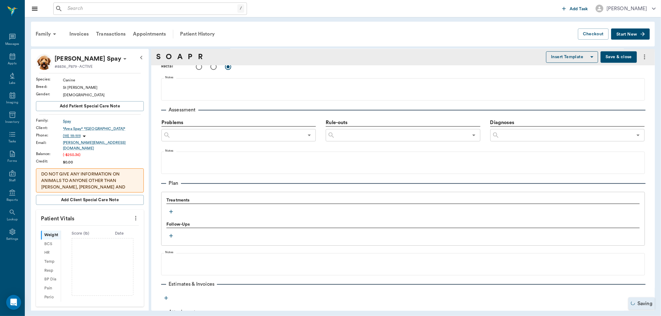
scroll to position [334, 0]
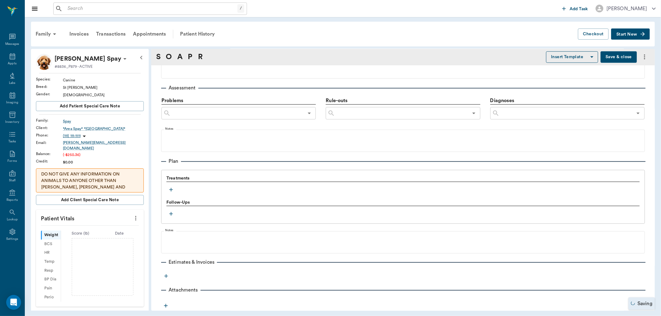
type textarea "Euth & BC"
click at [172, 188] on icon "button" at bounding box center [171, 190] width 6 height 6
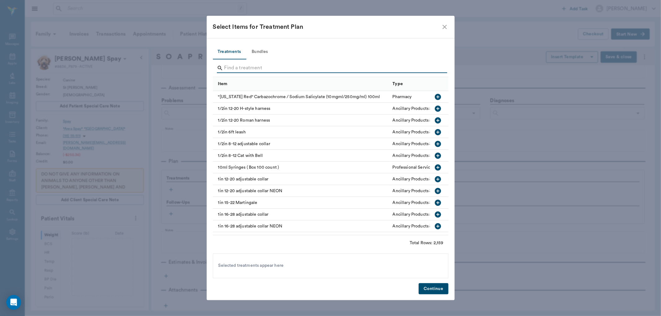
click at [307, 68] on input "Search" at bounding box center [330, 68] width 213 height 10
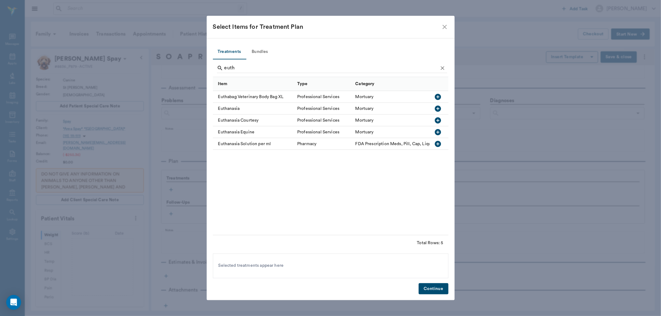
click at [440, 108] on icon "button" at bounding box center [438, 109] width 6 height 6
click at [300, 68] on input "euth" at bounding box center [330, 68] width 213 height 10
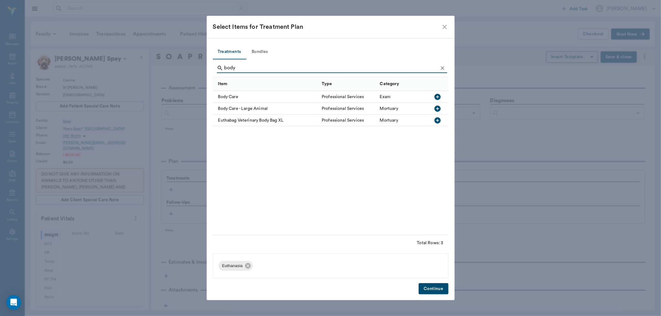
type input "body"
click at [439, 97] on icon "button" at bounding box center [437, 96] width 7 height 7
click at [431, 283] on div "Treatments Bundles body Item Type Category Body Care Professional Services Exam…" at bounding box center [331, 169] width 248 height 262
click at [431, 292] on button "Continue" at bounding box center [433, 289] width 29 height 11
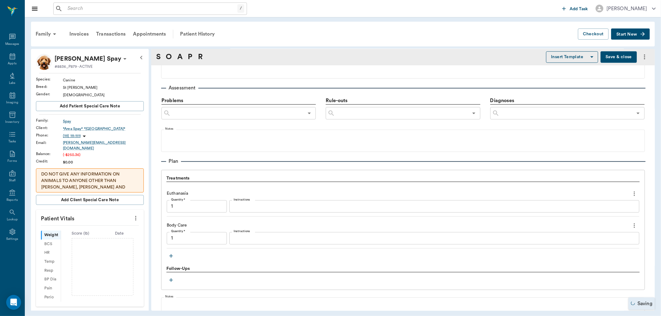
type input "1.00"
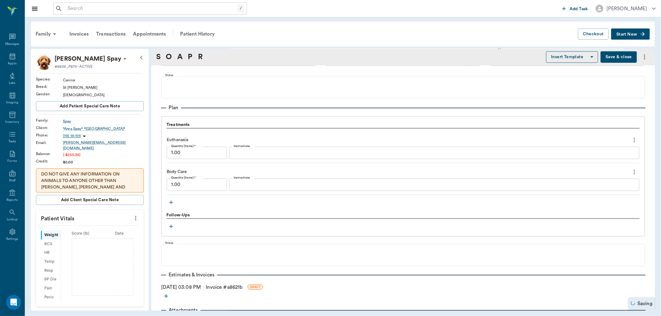
scroll to position [408, 0]
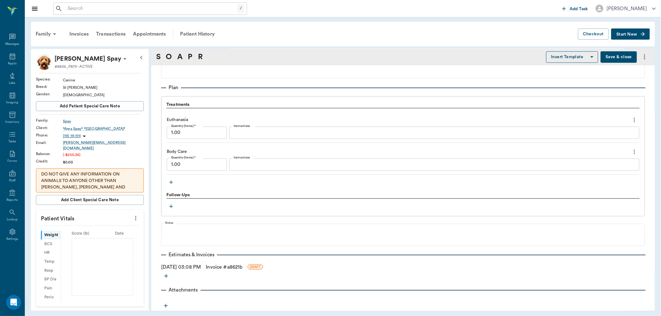
click at [240, 268] on link "Invoice # a8621b" at bounding box center [224, 267] width 37 height 7
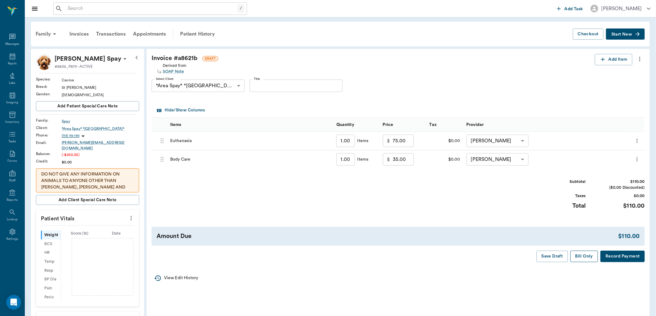
click at [587, 256] on button "Bill Only" at bounding box center [584, 256] width 28 height 11
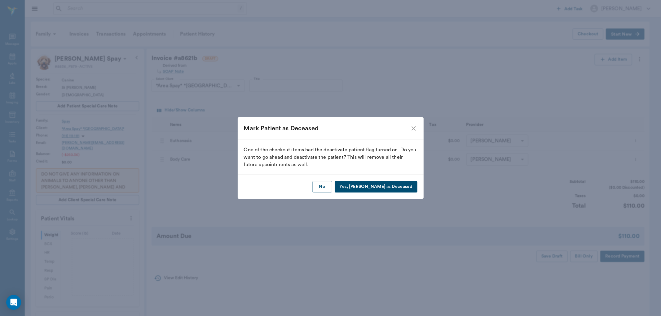
click at [401, 186] on button "Yes, [PERSON_NAME] as Deceased" at bounding box center [376, 186] width 83 height 11
